Goal: Task Accomplishment & Management: Use online tool/utility

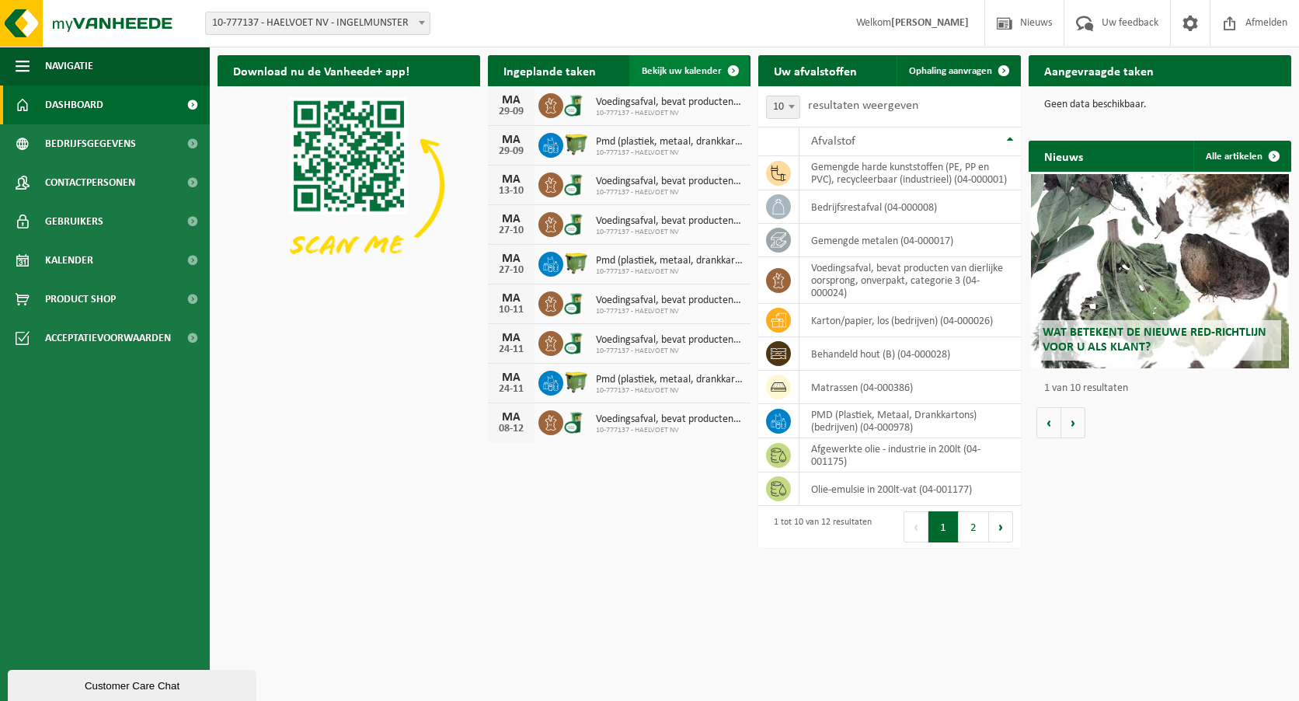
click at [733, 68] on span at bounding box center [733, 70] width 31 height 31
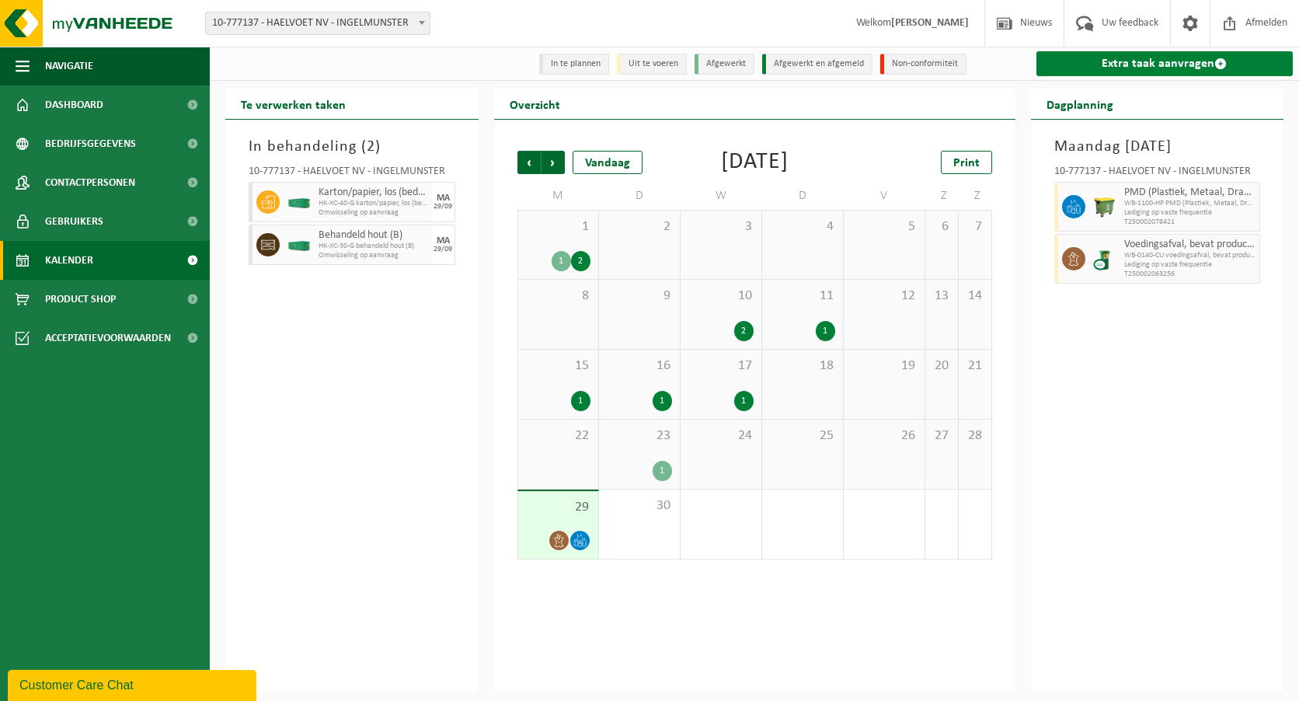
click at [1117, 64] on link "Extra taak aanvragen" at bounding box center [1164, 63] width 257 height 25
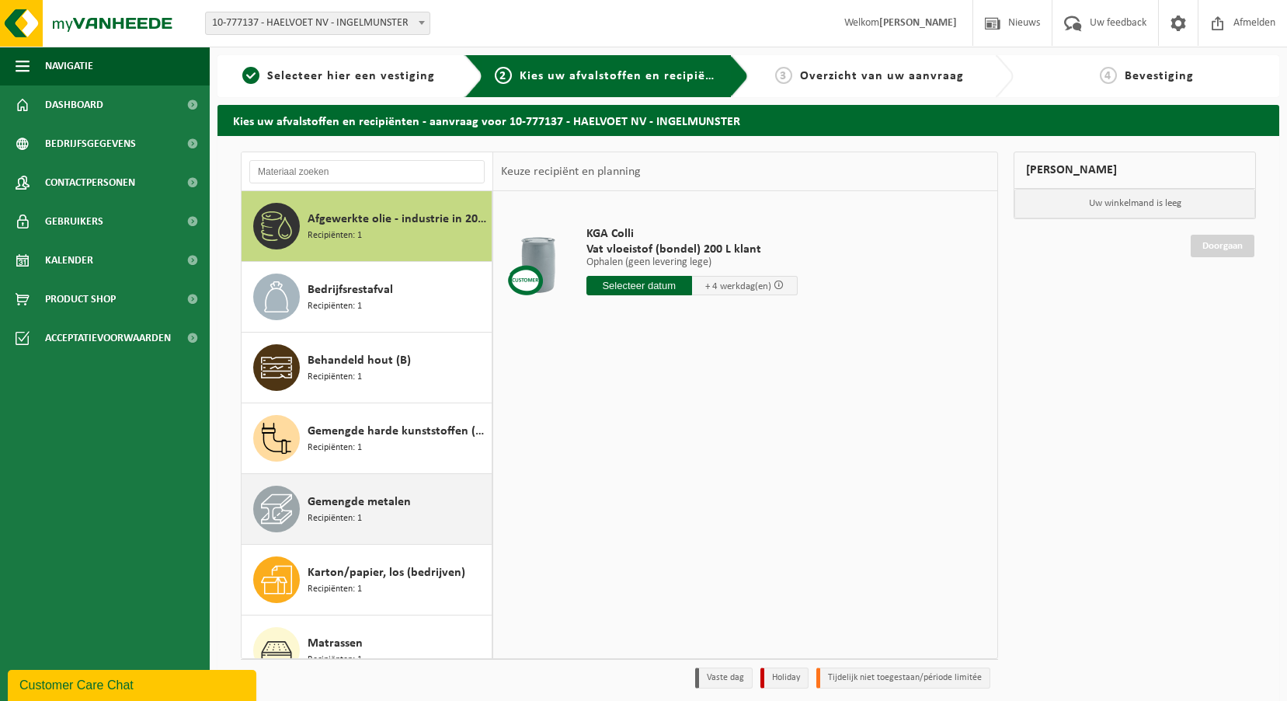
click at [431, 513] on div "Gemengde metalen Recipiënten: 1" at bounding box center [398, 509] width 180 height 47
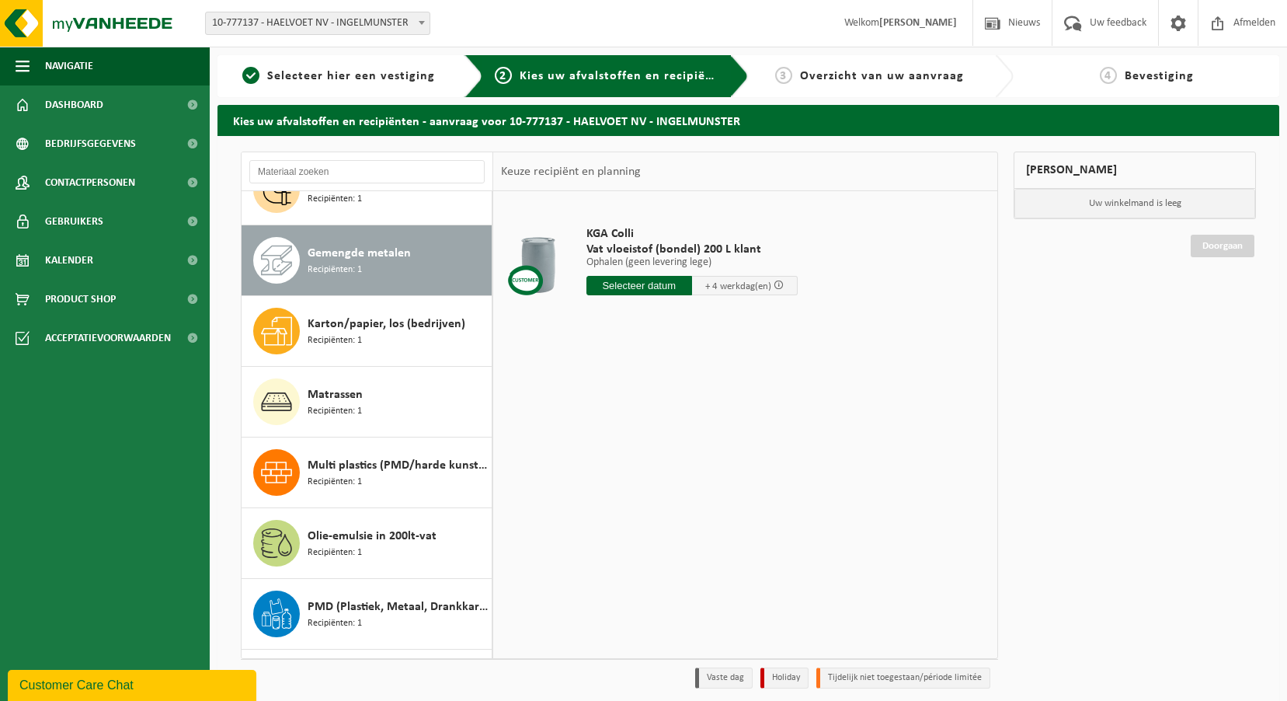
scroll to position [283, 0]
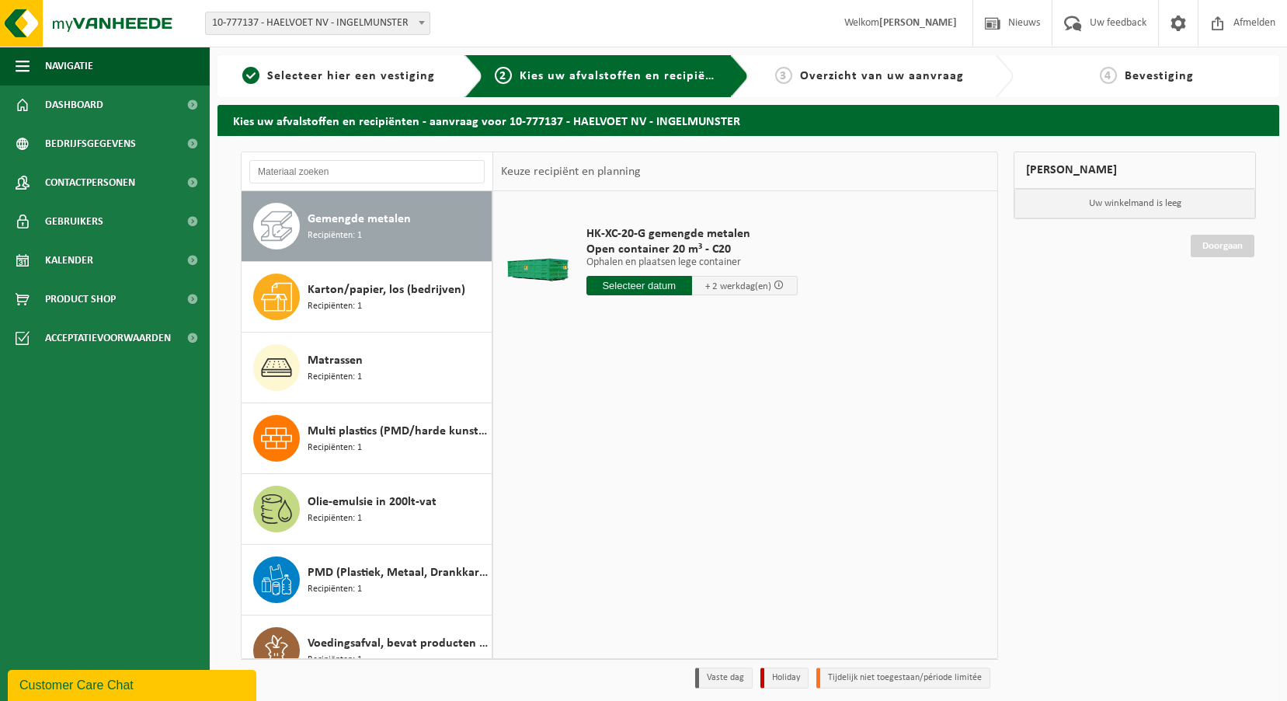
click at [626, 286] on input "text" at bounding box center [640, 285] width 106 height 19
click at [629, 472] on div "30" at bounding box center [628, 473] width 27 height 25
type input "Van 2025-09-30"
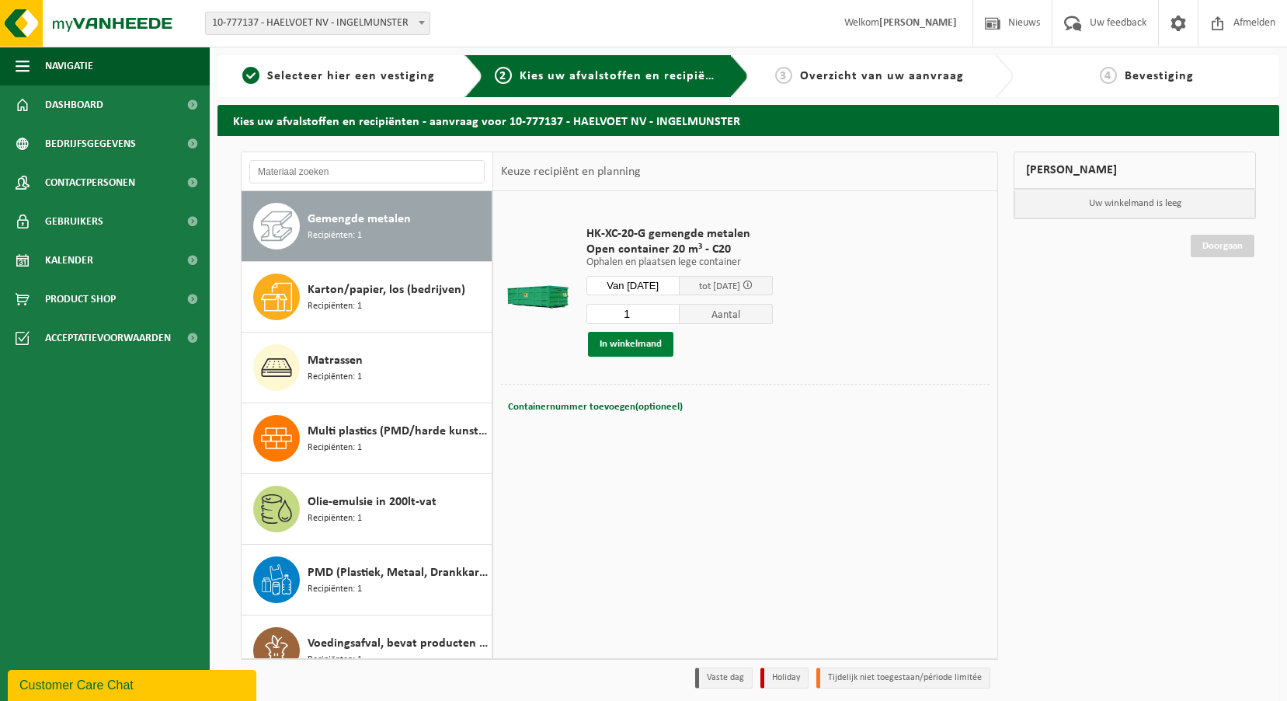
click at [654, 345] on button "In winkelmand" at bounding box center [630, 344] width 85 height 25
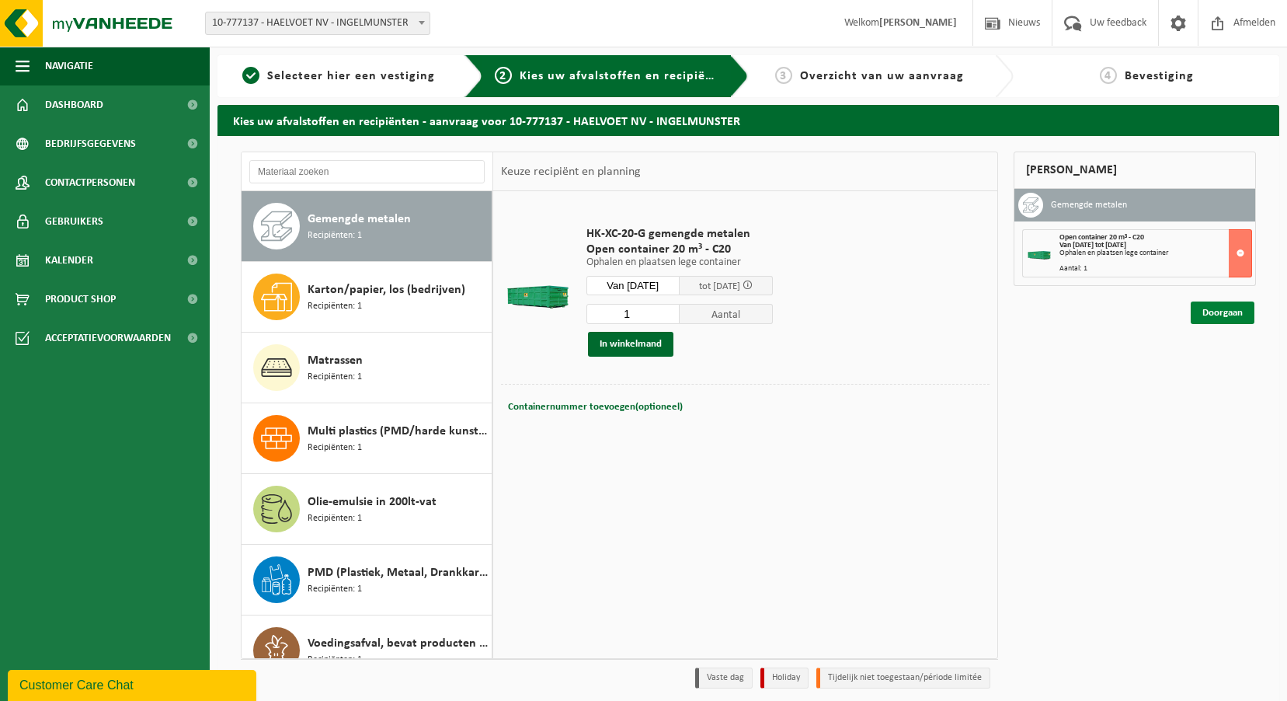
click at [1214, 314] on link "Doorgaan" at bounding box center [1223, 312] width 64 height 23
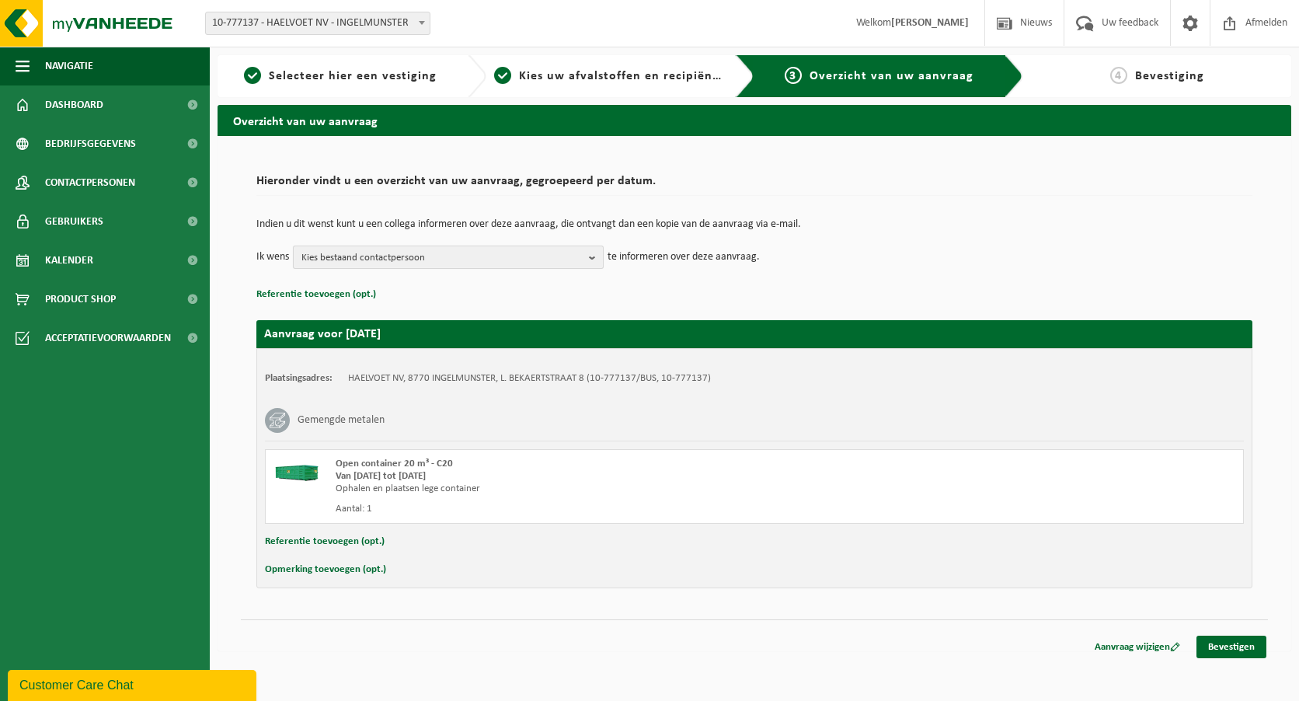
click at [592, 253] on b "button" at bounding box center [596, 257] width 14 height 22
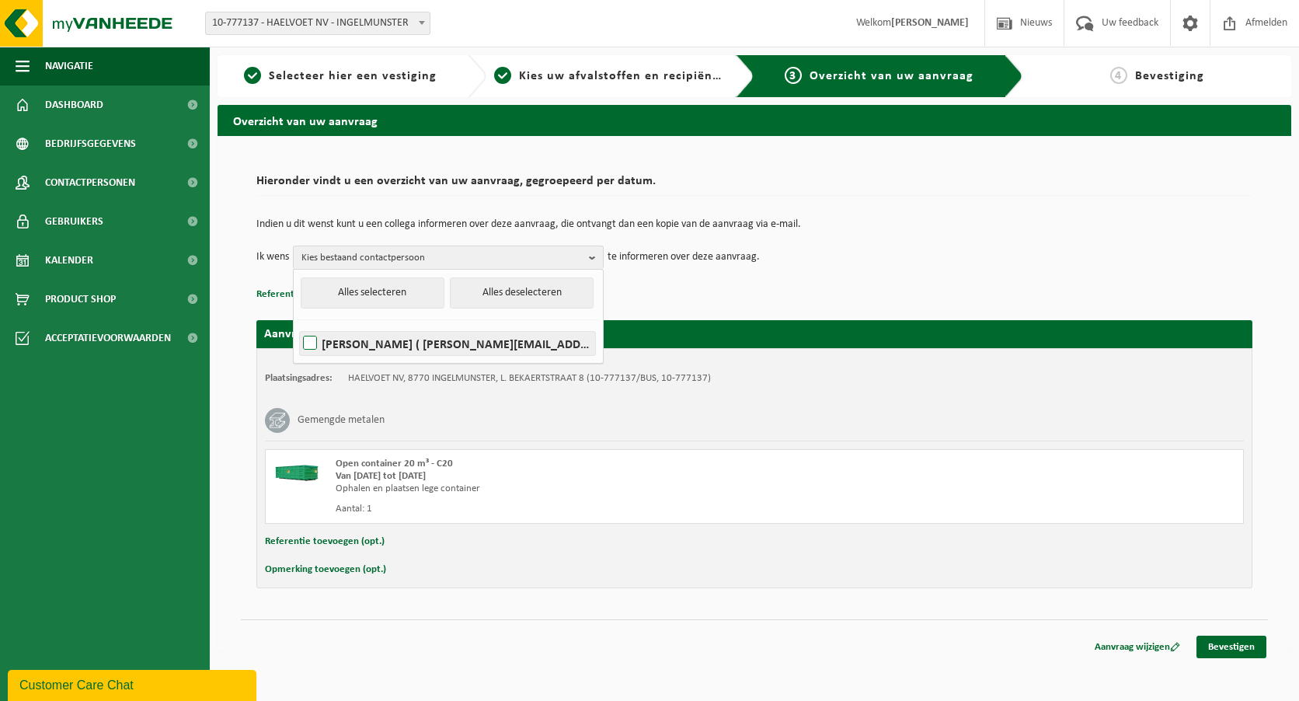
click at [518, 346] on label "NICOLAS COTTENIER ( nicolas.cottenier@haelvoet.com )" at bounding box center [447, 343] width 295 height 23
click at [298, 324] on input "NICOLAS COTTENIER ( nicolas.cottenier@haelvoet.com )" at bounding box center [297, 323] width 1 height 1
checkbox input "true"
click at [804, 397] on div "Plaatsingsadres: HAELVOET NV, 8770 INGELMUNSTER, L. BEKAERTSTRAAT 8 (10-777137/…" at bounding box center [754, 468] width 996 height 240
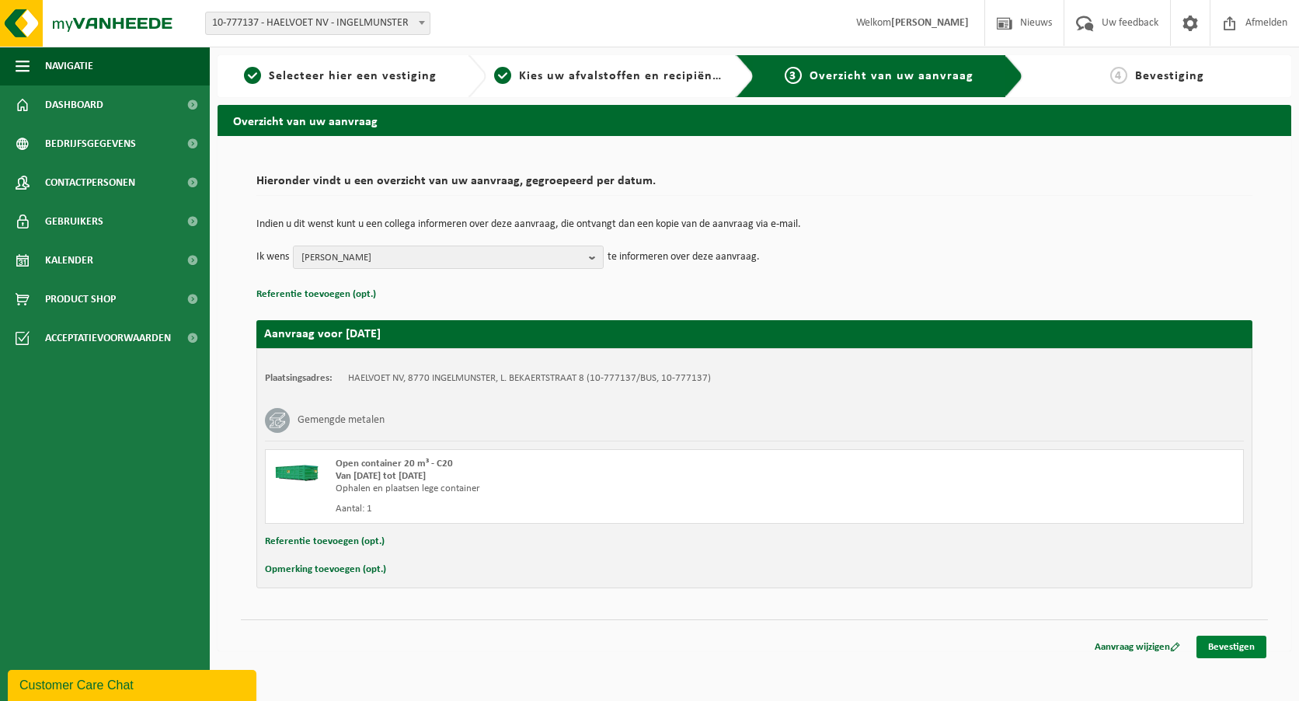
click at [1234, 644] on link "Bevestigen" at bounding box center [1231, 647] width 70 height 23
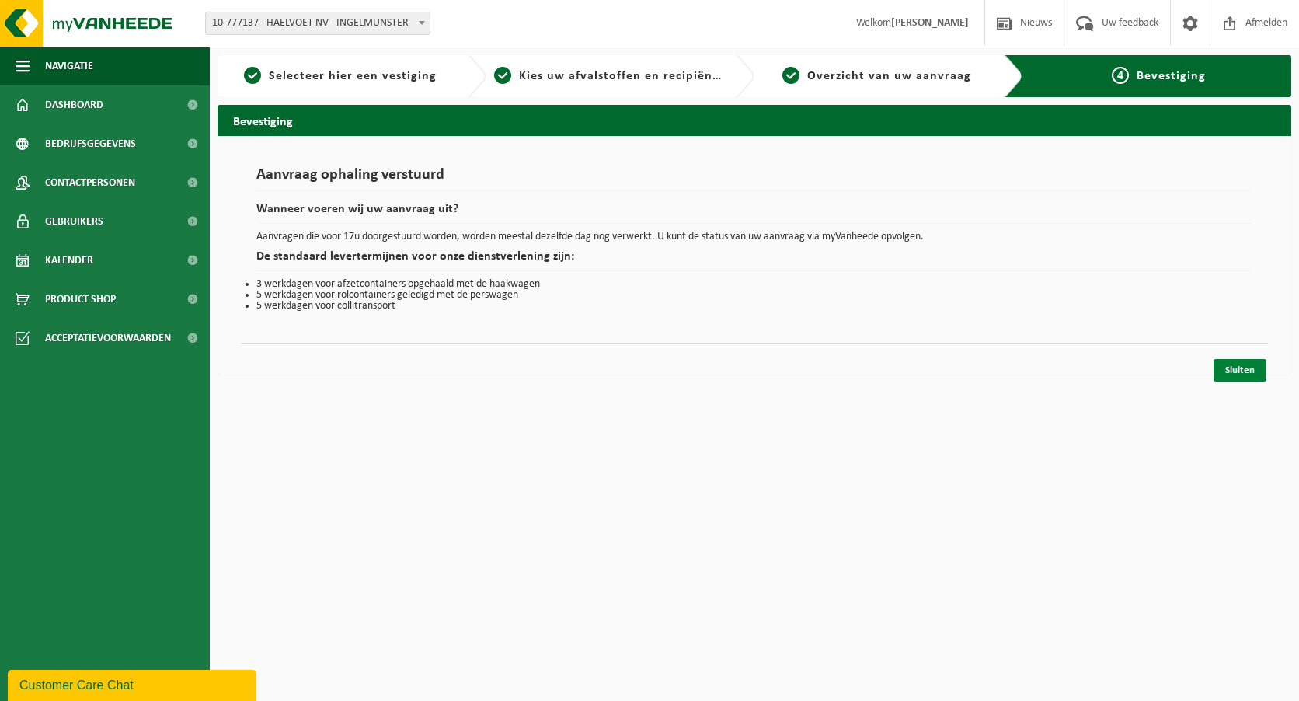
click at [1238, 362] on link "Sluiten" at bounding box center [1240, 370] width 53 height 23
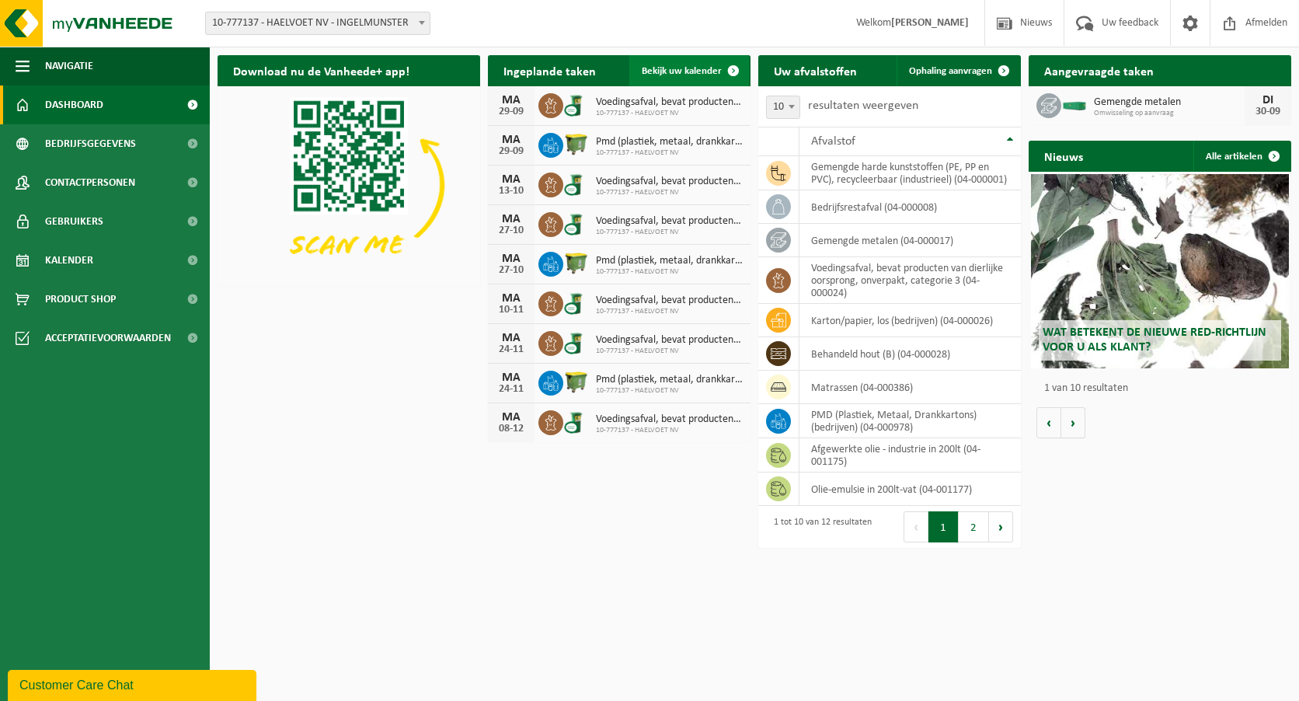
click at [736, 68] on span at bounding box center [733, 70] width 31 height 31
